Goal: Task Accomplishment & Management: Manage account settings

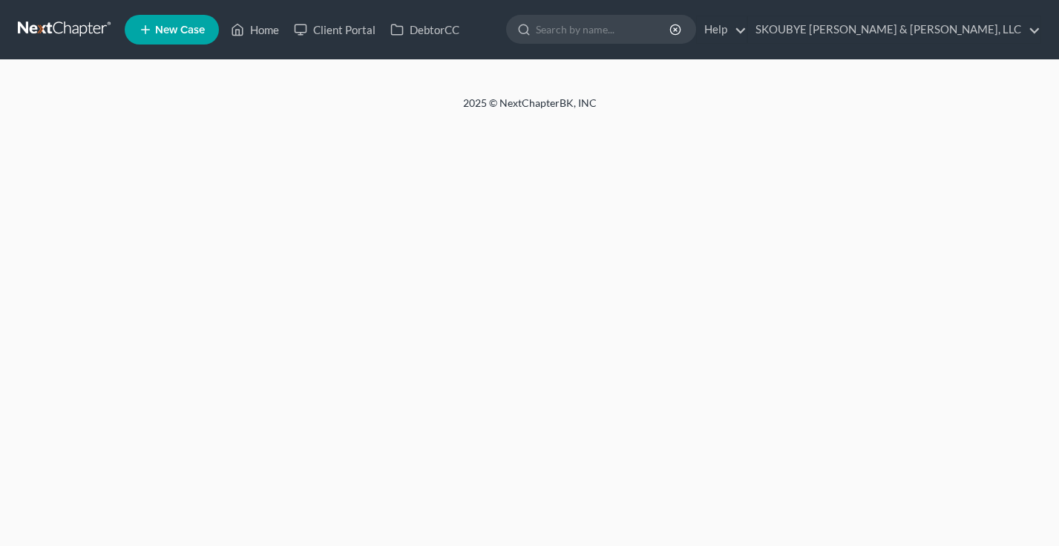
select select "17"
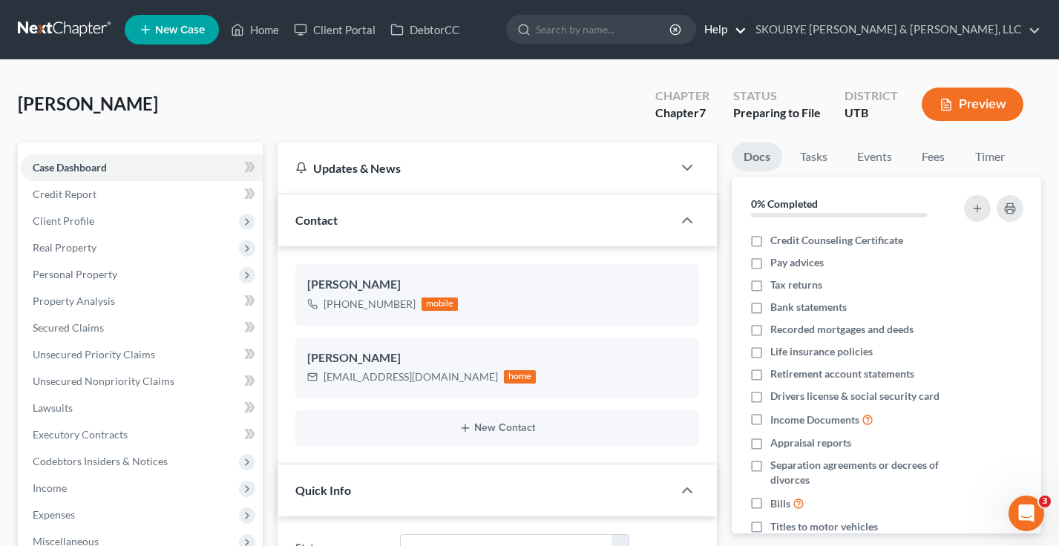
click at [747, 29] on link "Help" at bounding box center [722, 29] width 50 height 27
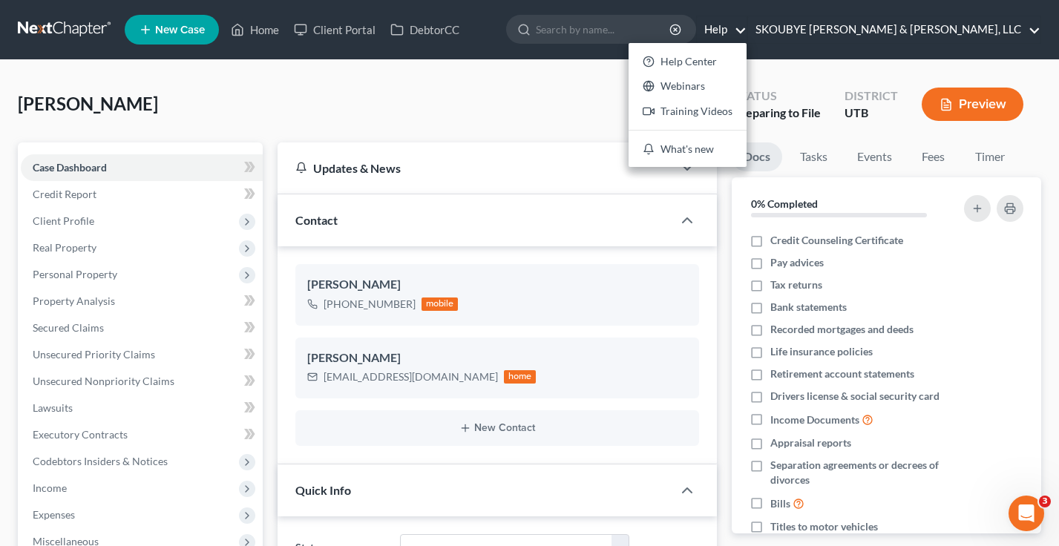
click at [972, 27] on link "SKOUBYE NIELSON & JOHANSEN, LLC" at bounding box center [894, 29] width 293 height 27
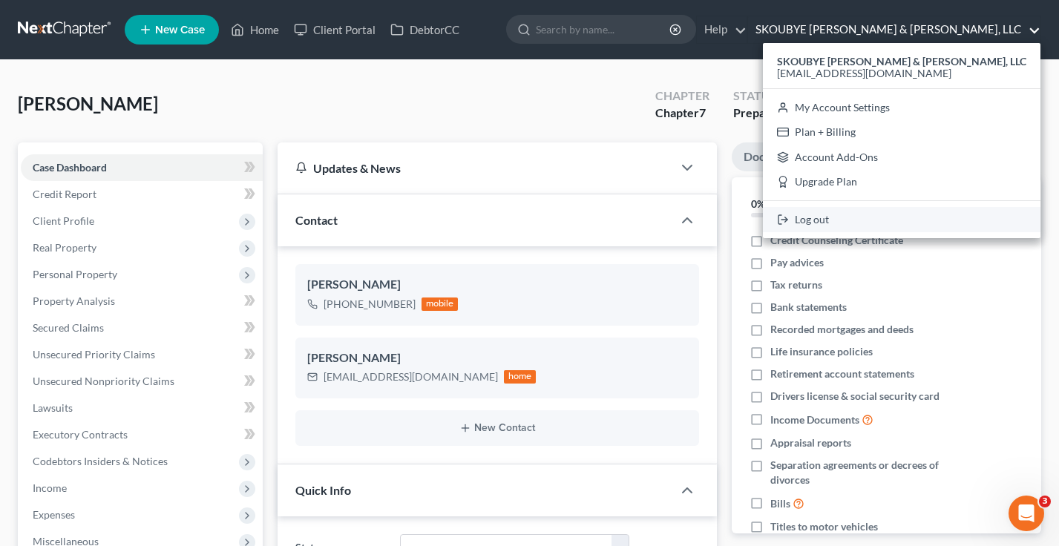
click at [898, 222] on link "Log out" at bounding box center [902, 219] width 278 height 25
